Goal: Information Seeking & Learning: Find contact information

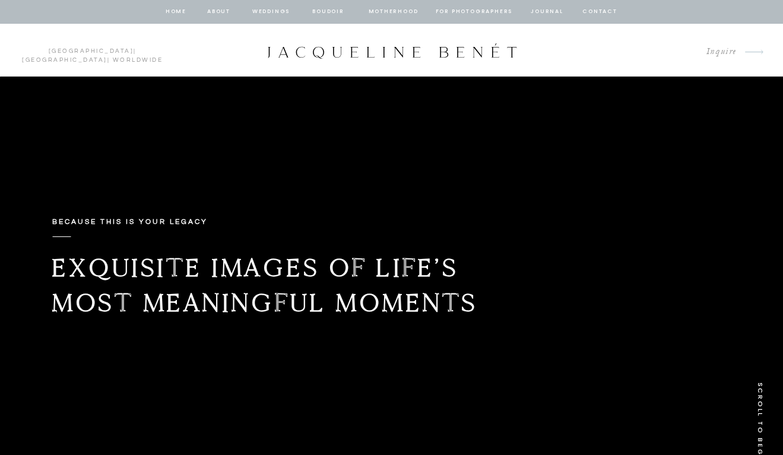
click at [587, 8] on nav "contact" at bounding box center [600, 12] width 38 height 11
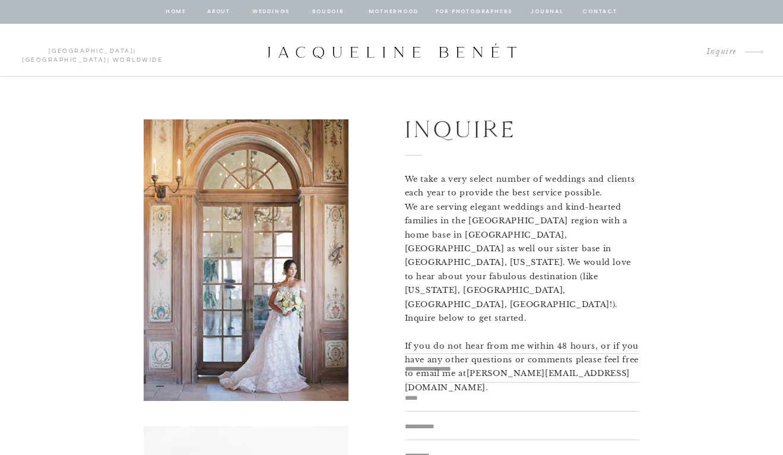
scroll to position [22, 0]
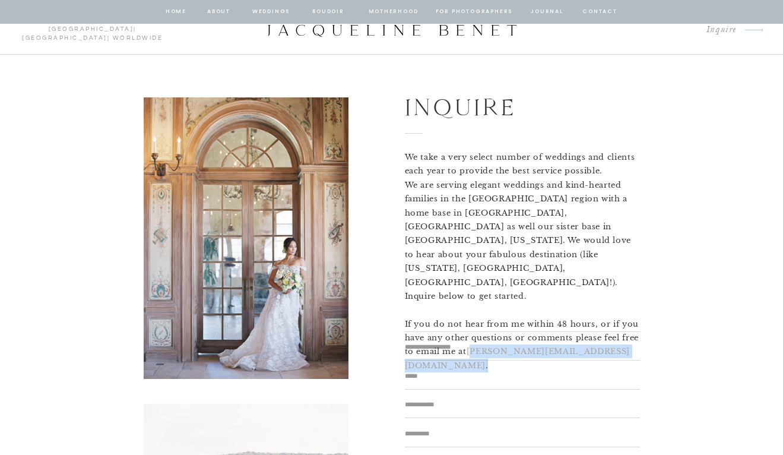
drag, startPoint x: 603, startPoint y: 309, endPoint x: 471, endPoint y: 308, distance: 132.4
click at [471, 308] on p "We take a very select number of weddings and clients each year to provide the b…" at bounding box center [522, 232] width 235 height 164
drag, startPoint x: 592, startPoint y: 311, endPoint x: 468, endPoint y: 309, distance: 124.1
click at [468, 309] on p "We take a very select number of weddings and clients each year to provide the b…" at bounding box center [522, 232] width 235 height 164
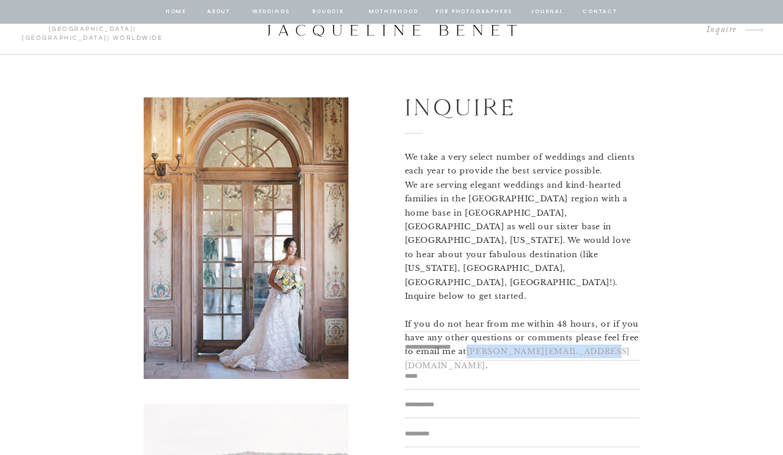
copy link "[PERSON_NAME][EMAIL_ADDRESS][DOMAIN_NAME]"
